Goal: Task Accomplishment & Management: Use online tool/utility

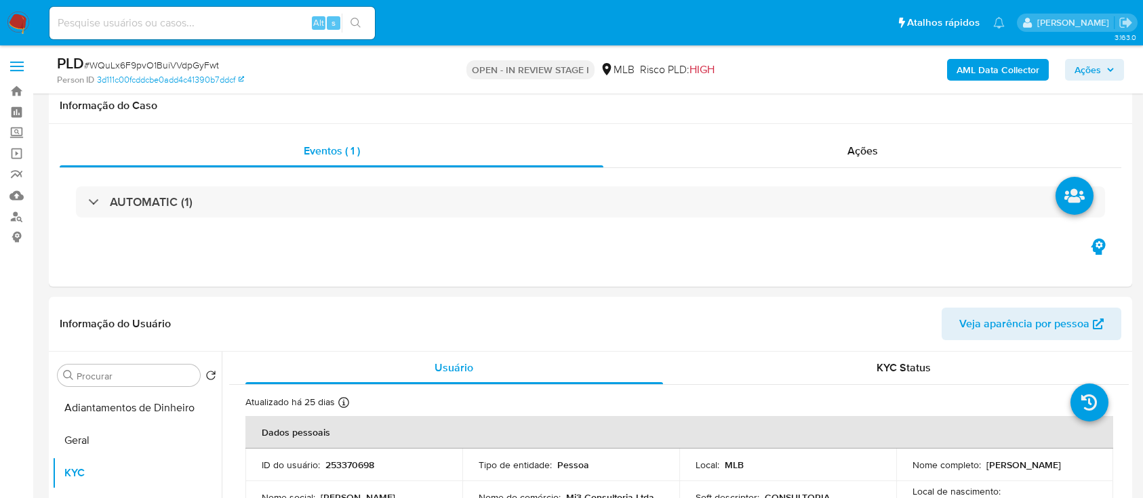
select select "10"
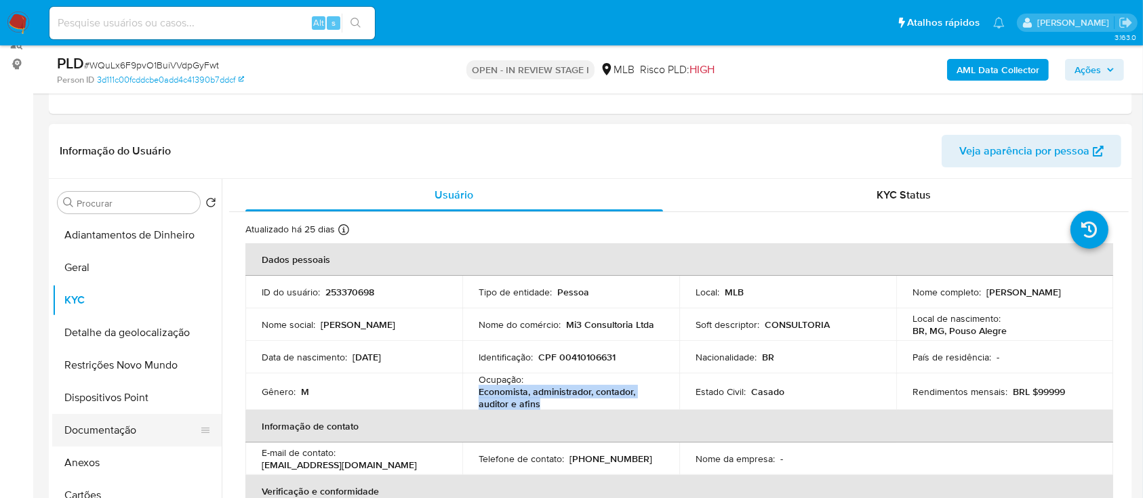
scroll to position [90, 0]
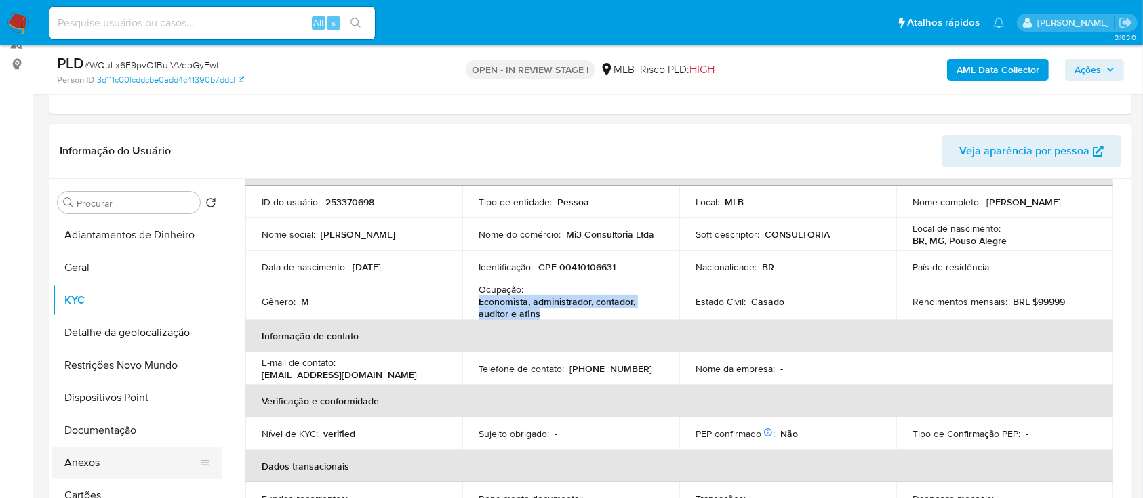
click at [92, 462] on button "Anexos" at bounding box center [131, 463] width 159 height 33
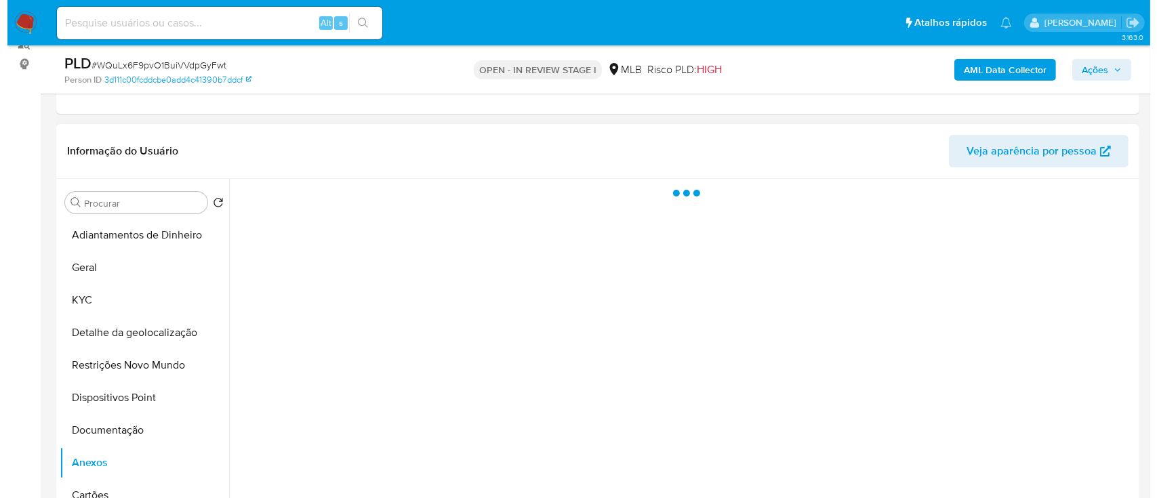
scroll to position [0, 0]
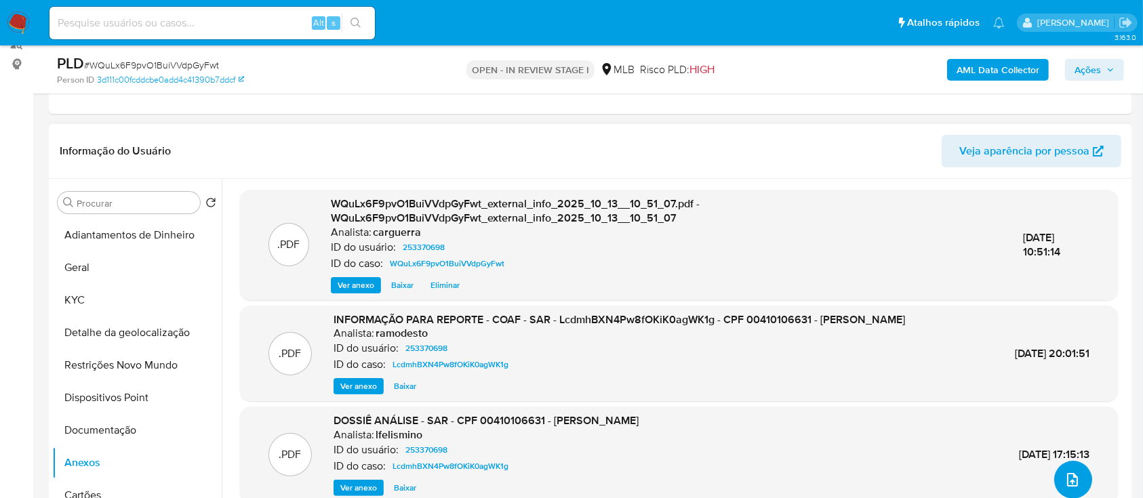
click at [1076, 475] on button "upload-file" at bounding box center [1073, 480] width 38 height 38
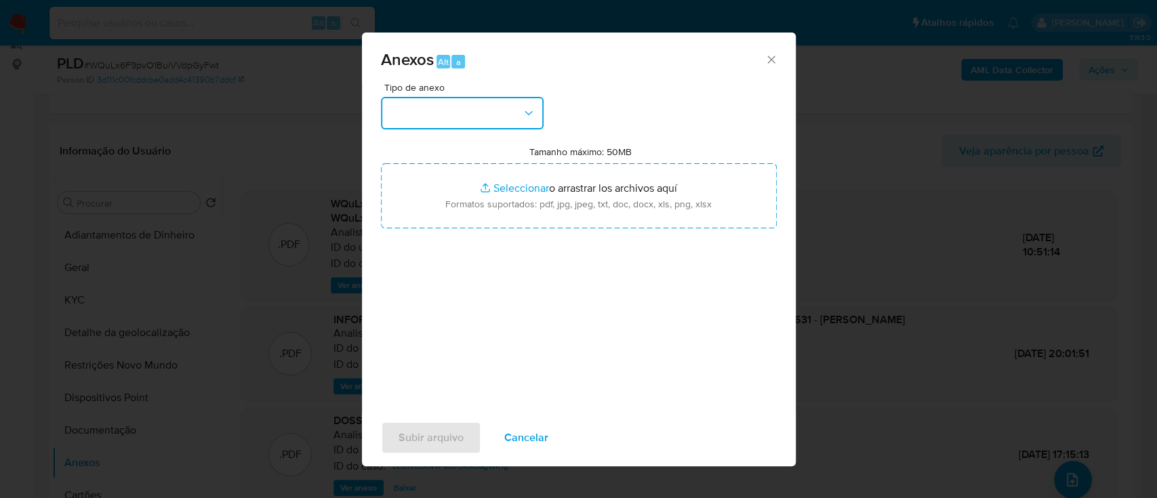
click at [445, 115] on button "button" at bounding box center [462, 113] width 163 height 33
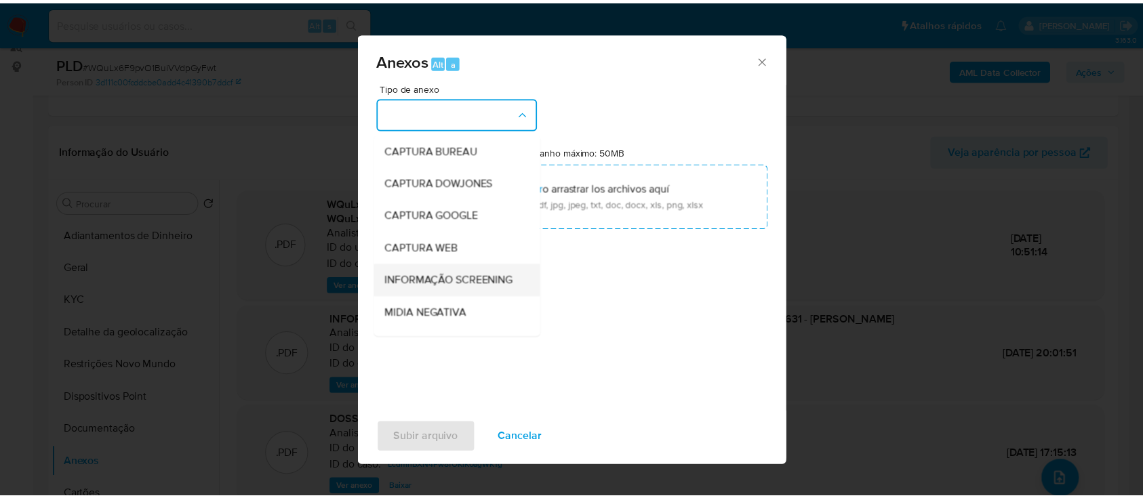
scroll to position [180, 0]
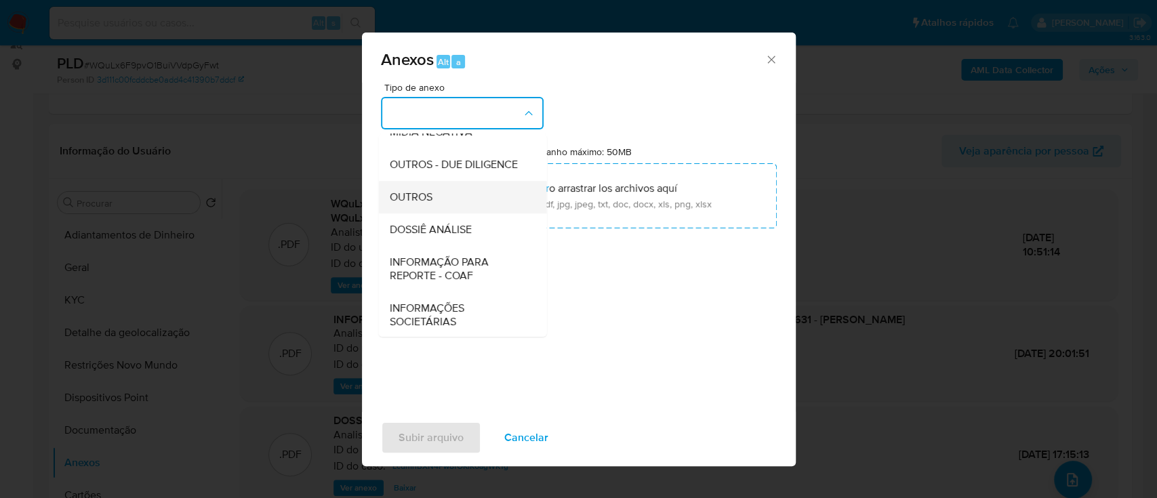
click at [442, 213] on div "OUTROS" at bounding box center [458, 197] width 138 height 33
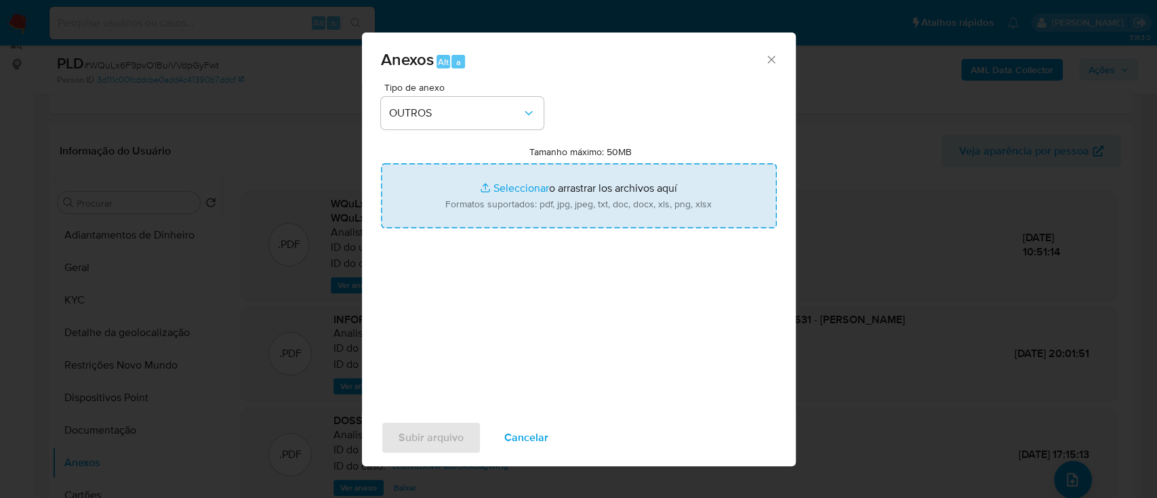
click at [516, 180] on input "Tamanho máximo: 50MB Seleccionar archivos" at bounding box center [579, 195] width 396 height 65
type input "C:\fakepath\Mulan 253370698_2025_10_09_16_06_44.xlsx"
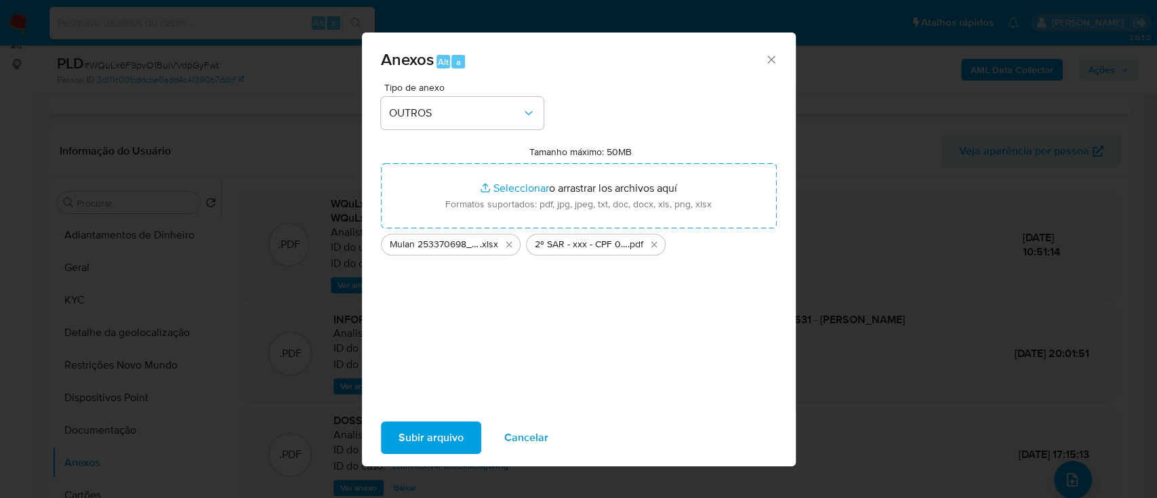
click at [416, 437] on span "Subir arquivo" at bounding box center [430, 438] width 65 height 30
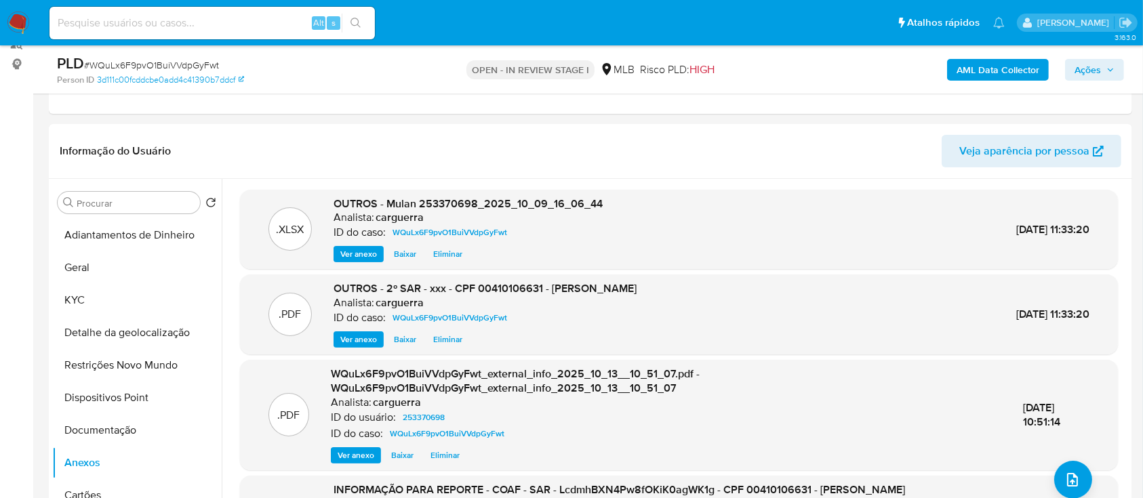
drag, startPoint x: 1101, startPoint y: 73, endPoint x: 1090, endPoint y: 73, distance: 10.2
click at [1099, 74] on span "Ações" at bounding box center [1087, 70] width 26 height 22
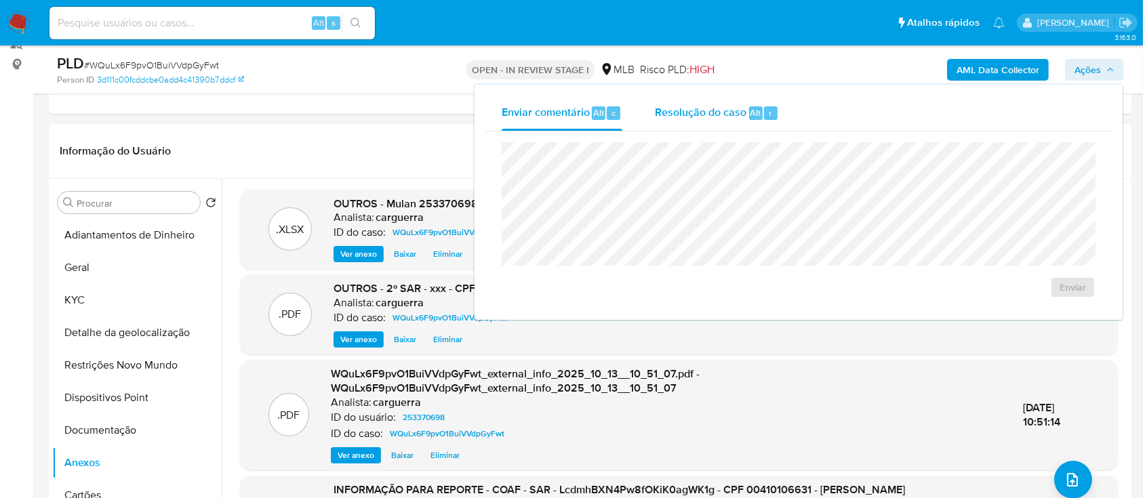
drag, startPoint x: 697, startPoint y: 111, endPoint x: 689, endPoint y: 131, distance: 21.7
click at [697, 112] on span "Resolução do caso" at bounding box center [700, 112] width 91 height 16
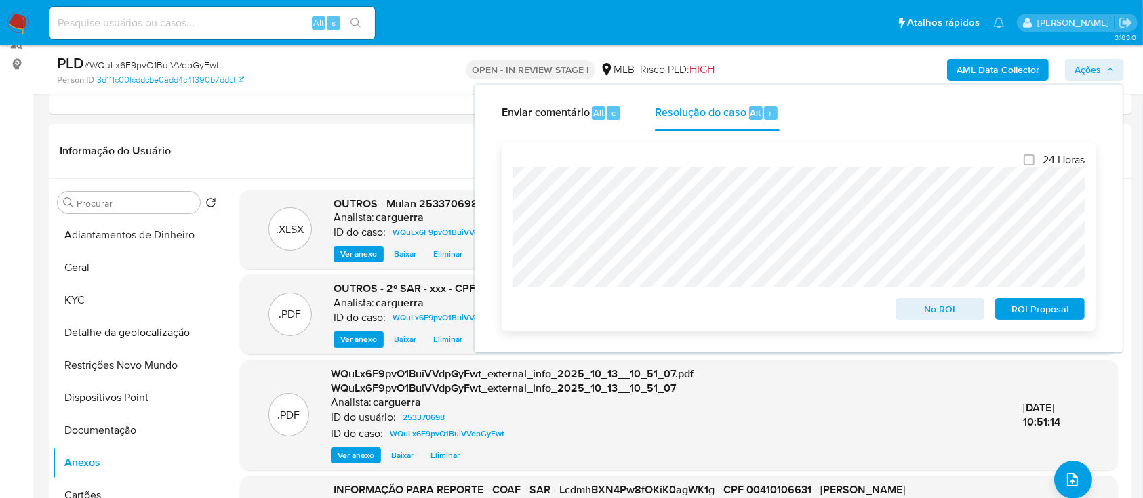
drag, startPoint x: 1034, startPoint y: 312, endPoint x: 1019, endPoint y: 301, distance: 19.4
click at [1033, 312] on span "ROI Proposal" at bounding box center [1039, 309] width 70 height 19
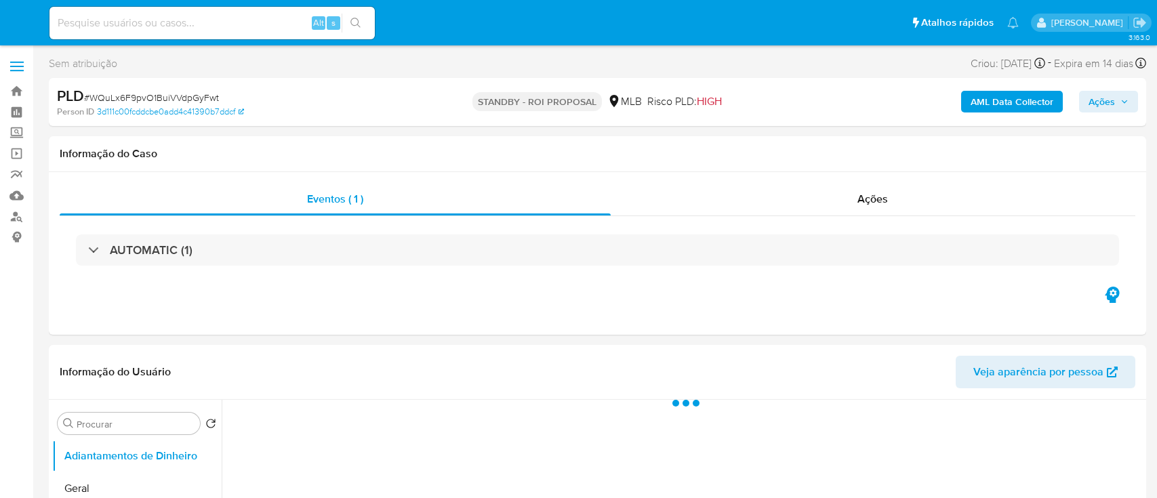
select select "10"
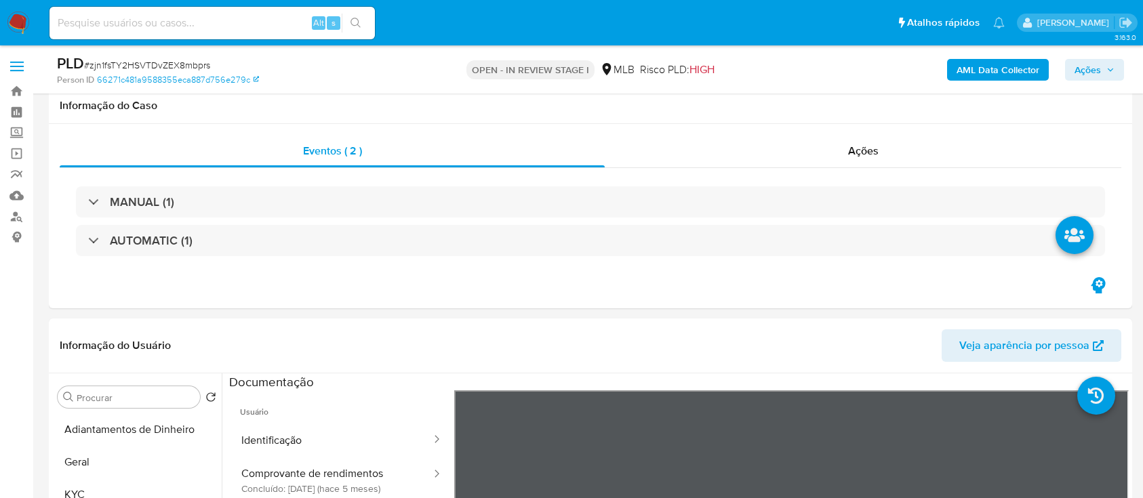
select select "10"
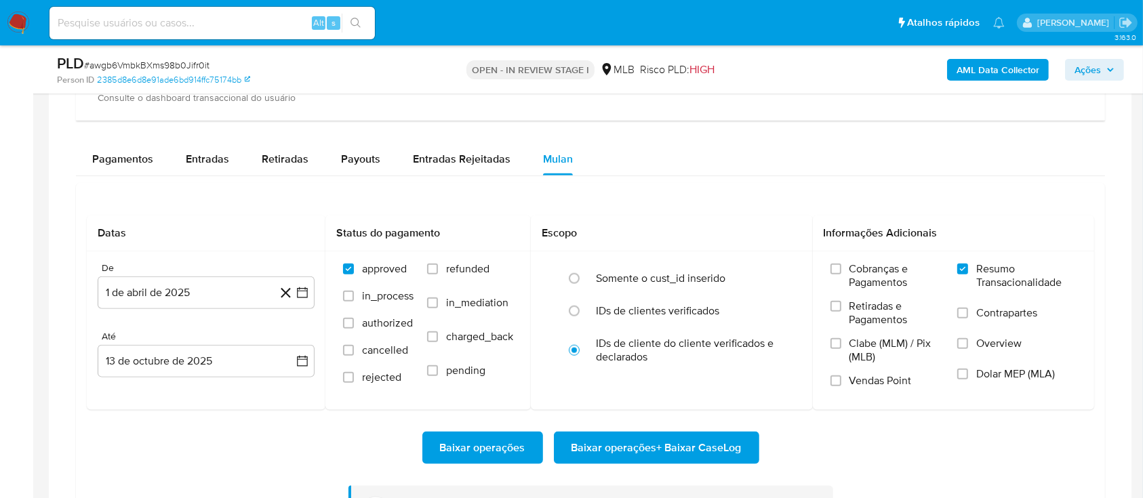
scroll to position [1717, 0]
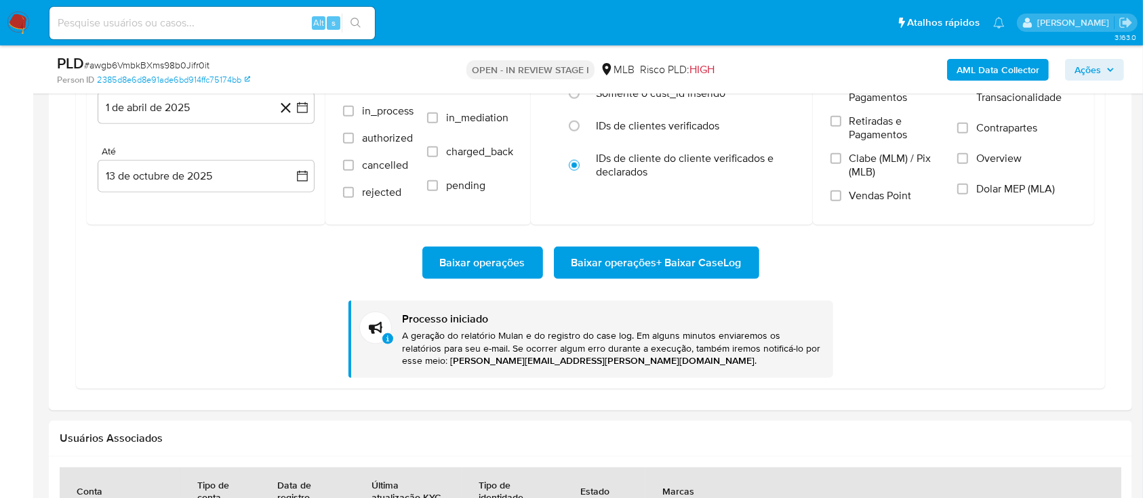
click at [678, 261] on span "Baixar operações + Baixar CaseLog" at bounding box center [656, 263] width 170 height 30
